Goal: Find specific page/section: Find specific page/section

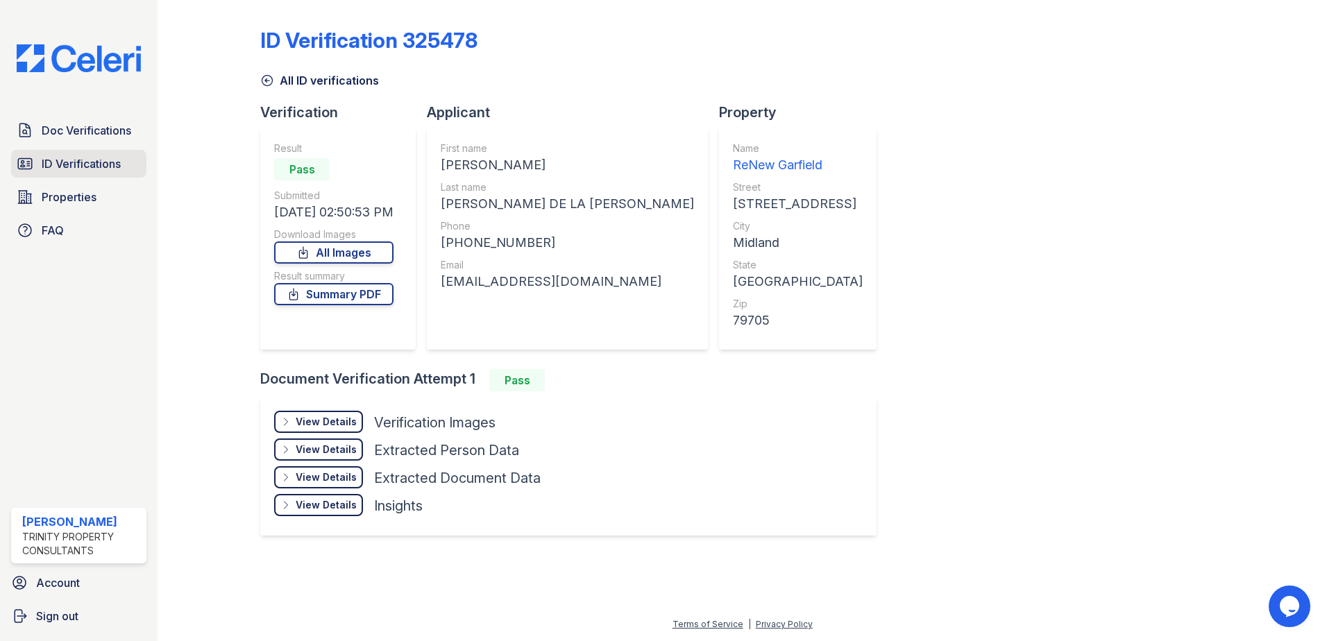
click at [87, 156] on span "ID Verifications" at bounding box center [81, 164] width 79 height 17
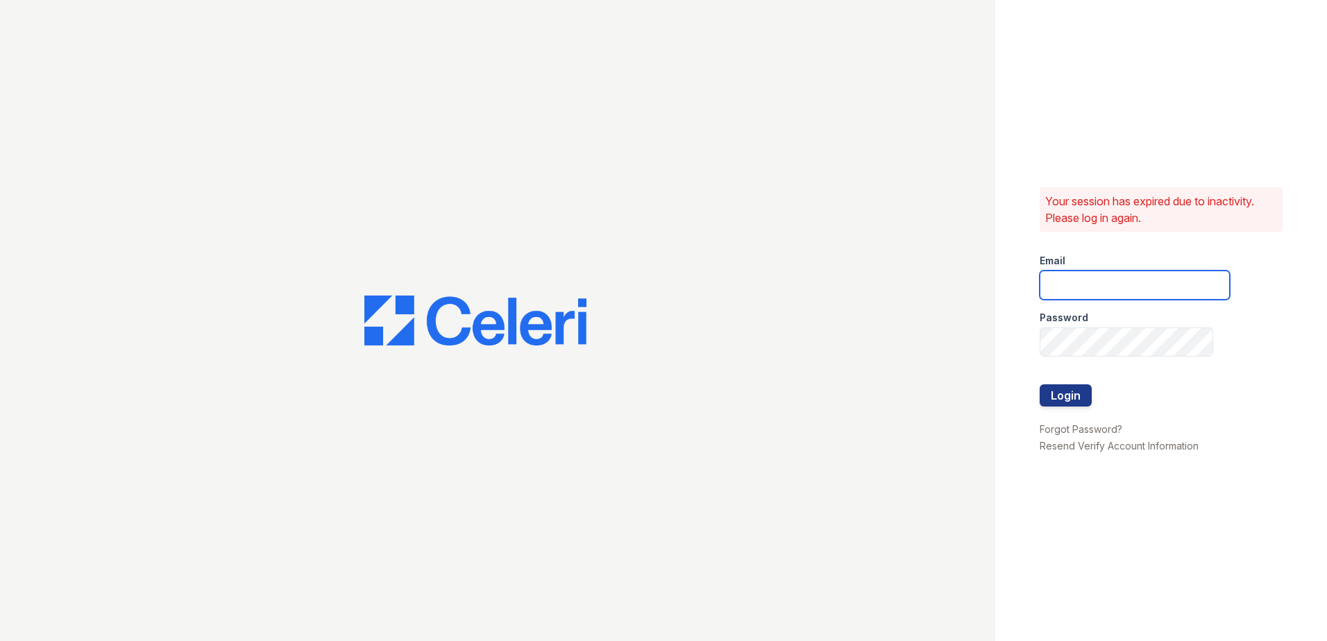
type input "[EMAIL_ADDRESS][DOMAIN_NAME]"
click at [1053, 406] on button "Login" at bounding box center [1066, 396] width 52 height 22
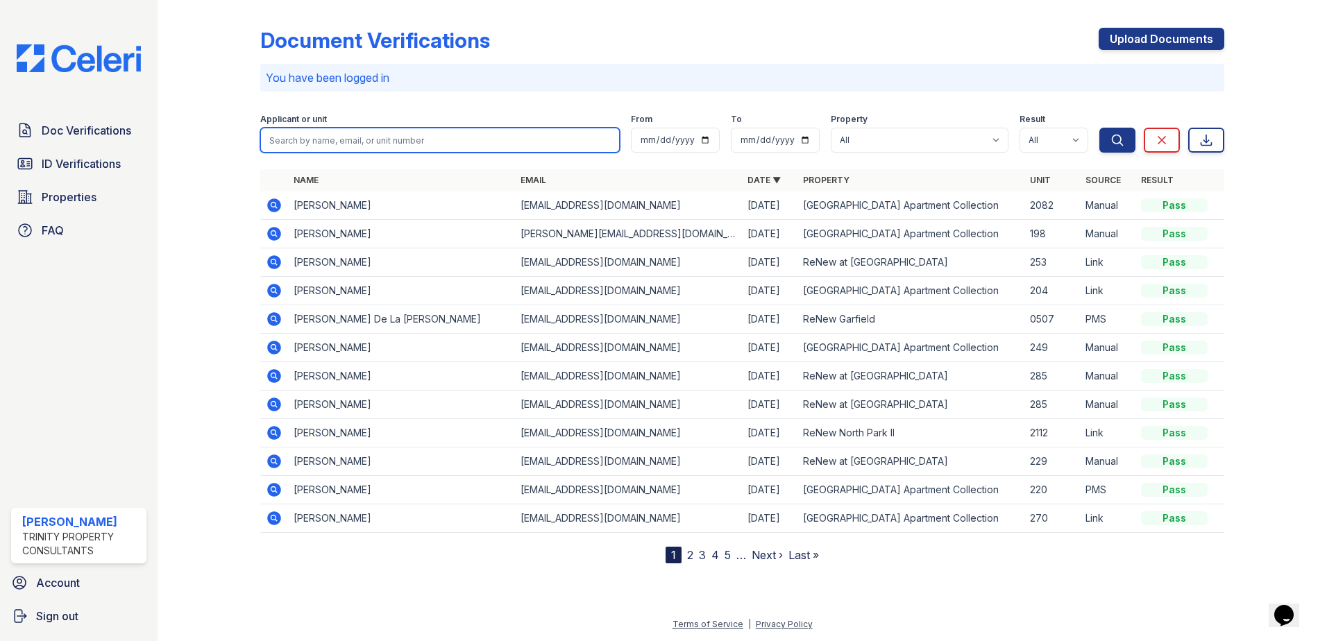
click at [400, 147] on input "search" at bounding box center [440, 140] width 360 height 25
type input "javiar"
click at [1100, 128] on button "Search" at bounding box center [1118, 140] width 36 height 25
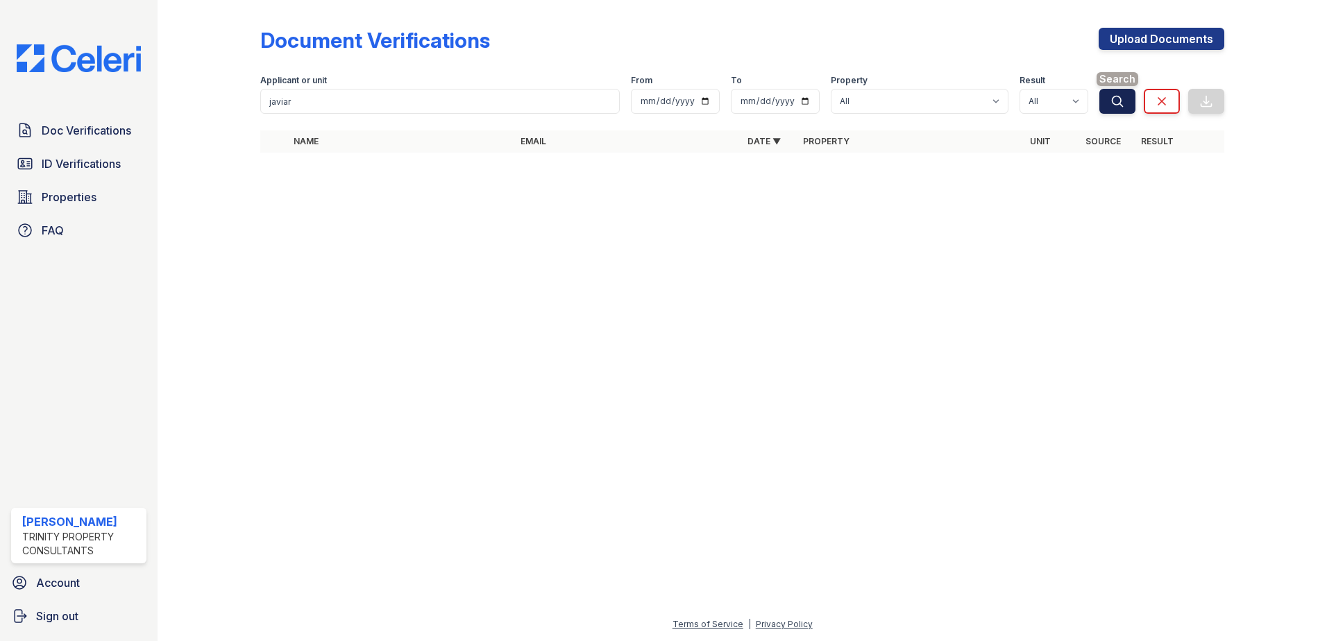
click at [1131, 107] on button "Search" at bounding box center [1118, 101] width 36 height 25
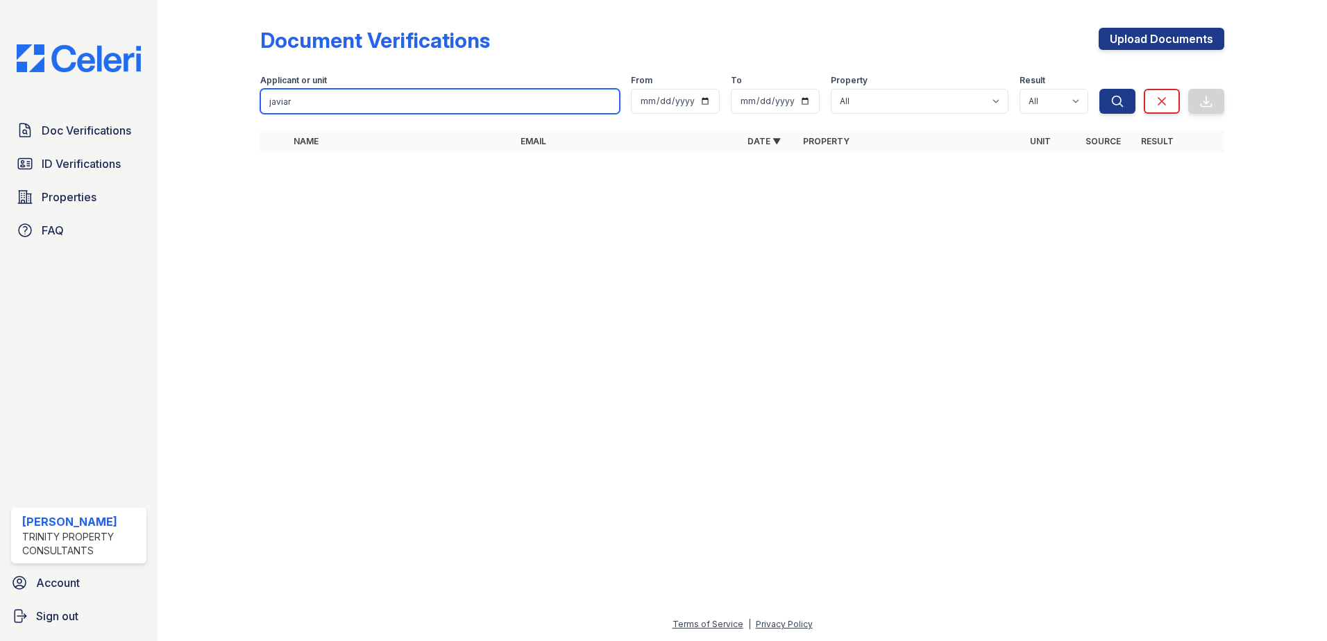
click at [402, 97] on input "javiar" at bounding box center [440, 101] width 360 height 25
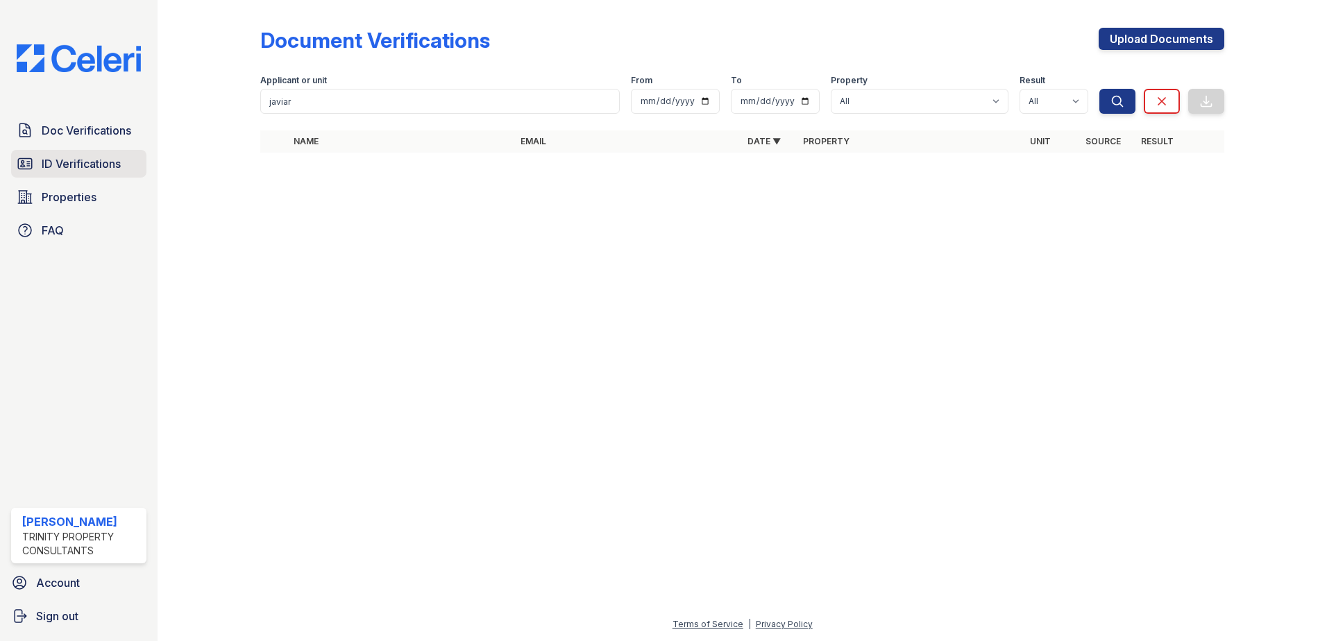
click at [89, 167] on span "ID Verifications" at bounding box center [81, 164] width 79 height 17
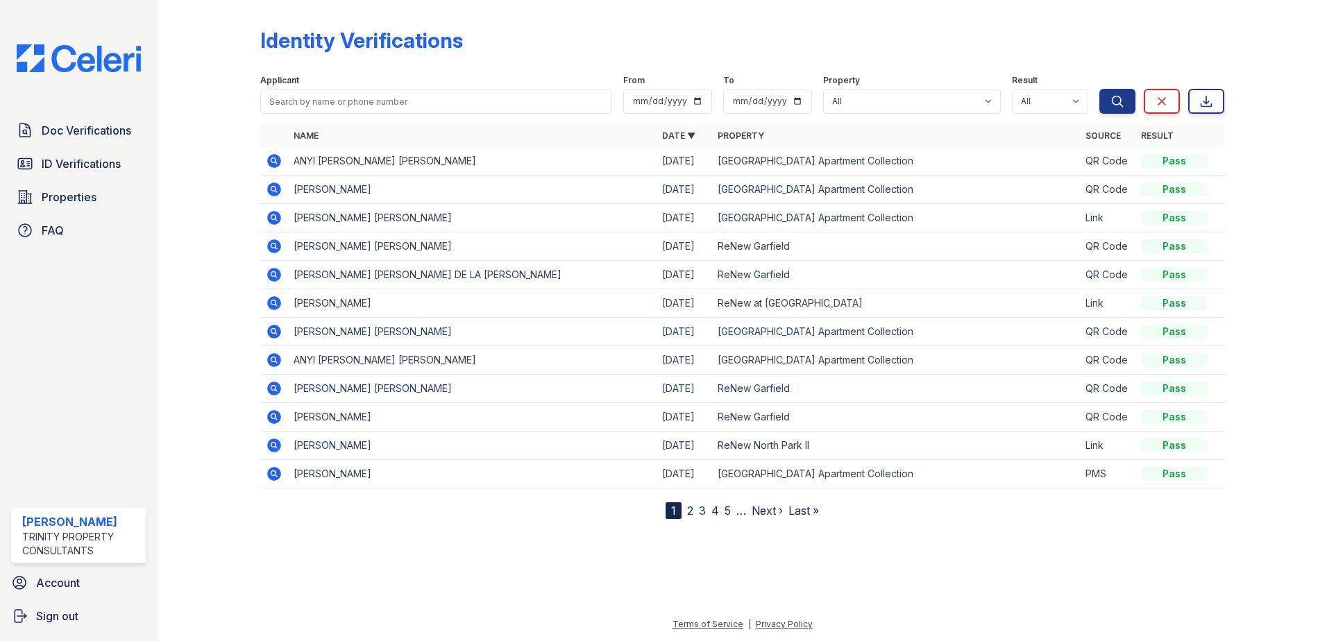
click at [276, 391] on icon at bounding box center [274, 389] width 14 height 14
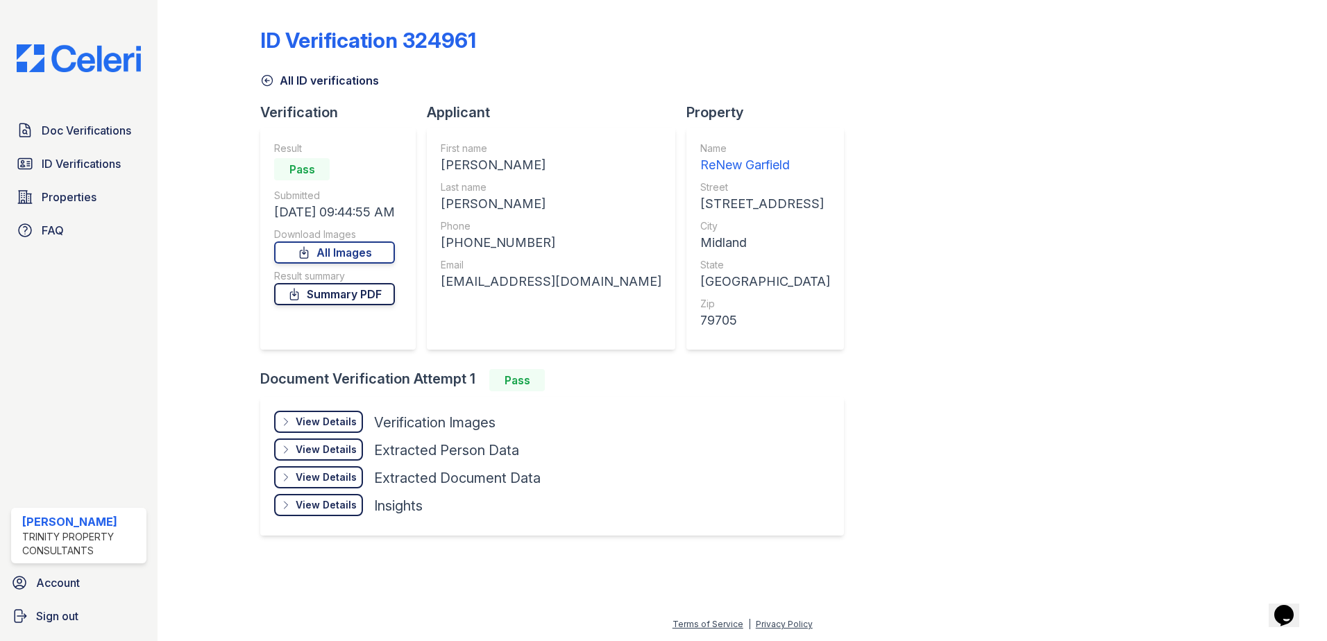
click at [329, 294] on link "Summary PDF" at bounding box center [334, 294] width 121 height 22
click at [221, 91] on div at bounding box center [220, 281] width 81 height 550
